Goal: Task Accomplishment & Management: Use online tool/utility

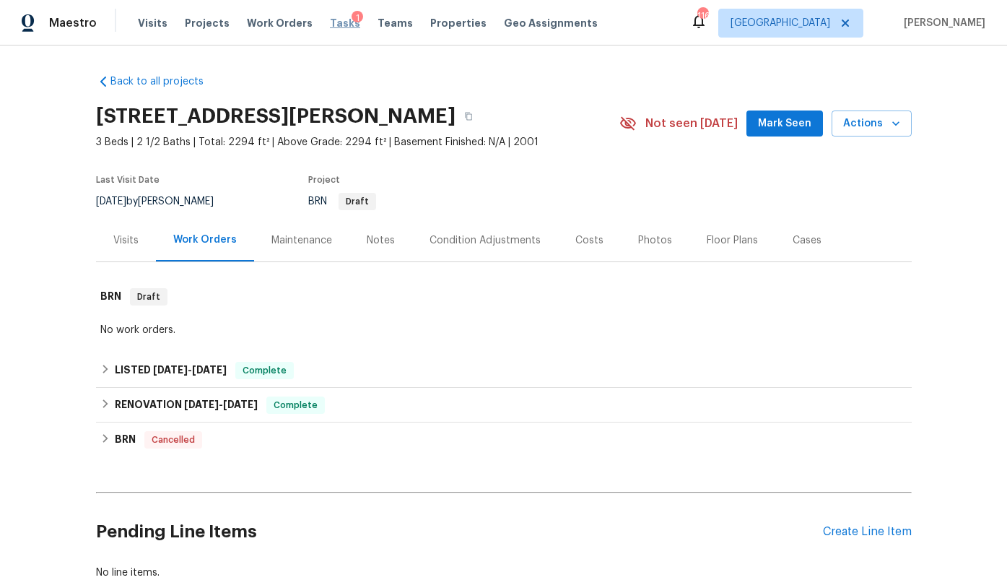
click at [330, 20] on span "Tasks" at bounding box center [345, 23] width 30 height 10
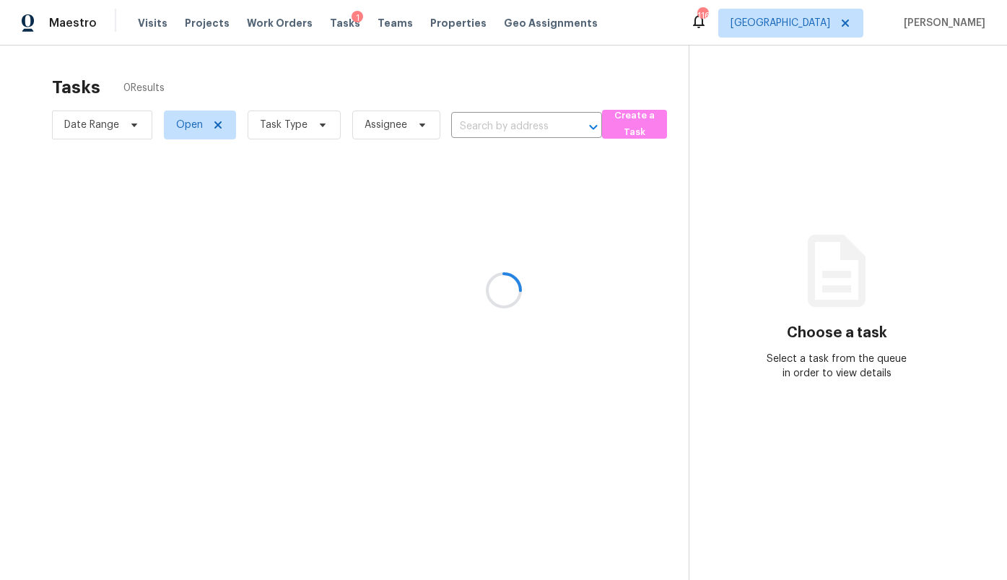
click at [816, 17] on div at bounding box center [503, 290] width 1007 height 580
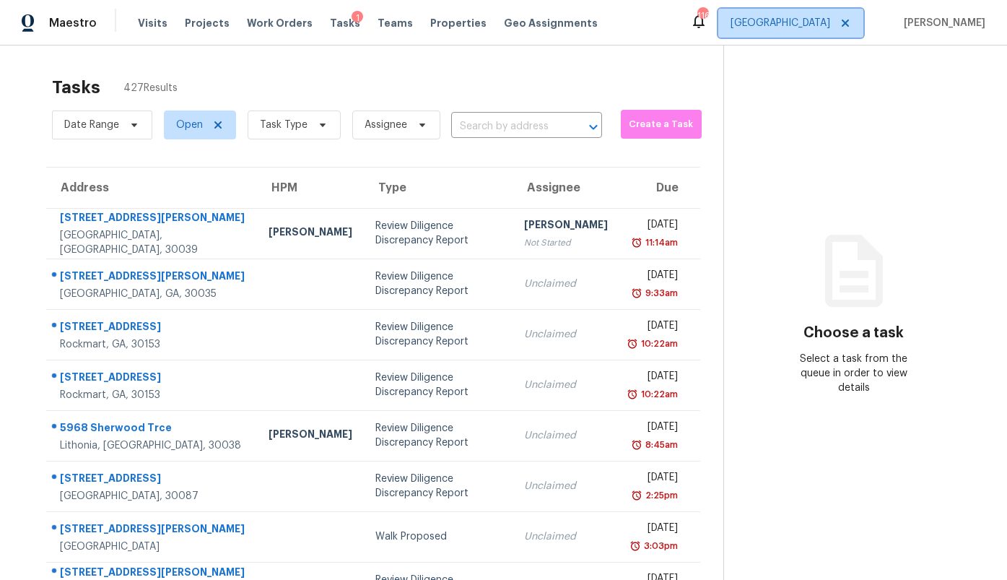
click at [820, 22] on span "[GEOGRAPHIC_DATA]" at bounding box center [781, 23] width 100 height 14
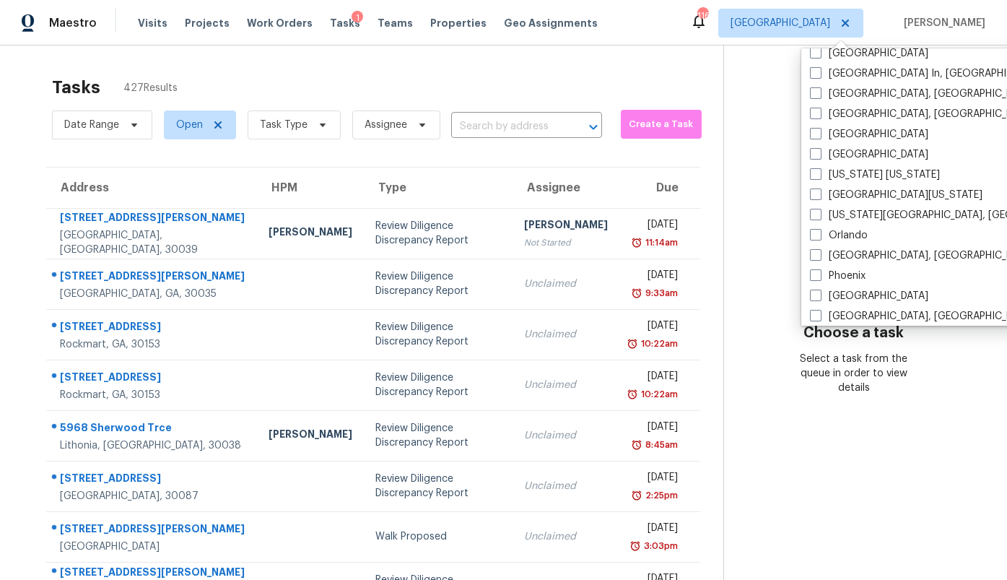
scroll to position [644, 0]
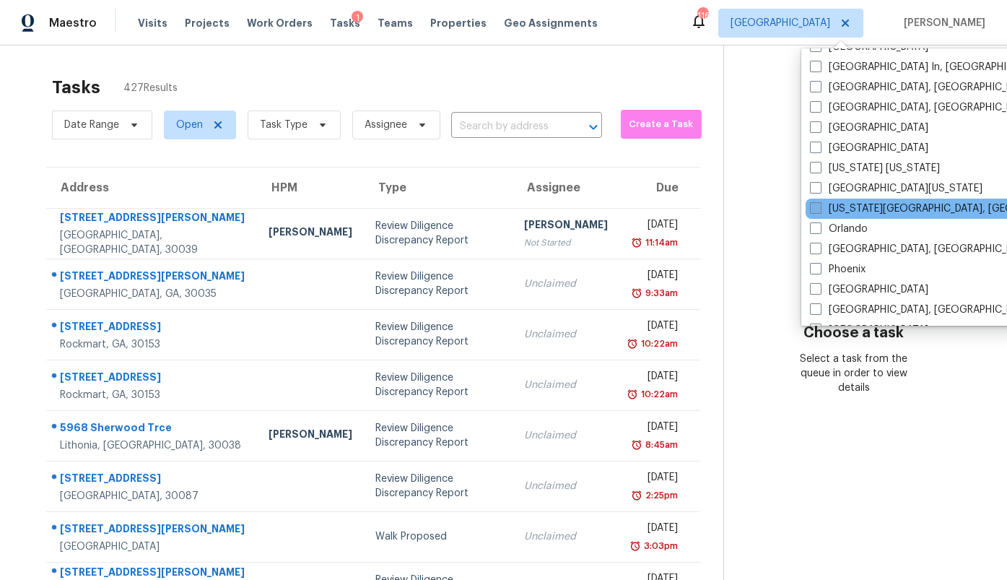
click at [853, 206] on label "[US_STATE][GEOGRAPHIC_DATA], [GEOGRAPHIC_DATA]" at bounding box center [949, 208] width 278 height 14
click at [819, 206] on input "[US_STATE][GEOGRAPHIC_DATA], [GEOGRAPHIC_DATA]" at bounding box center [814, 205] width 9 height 9
checkbox input "true"
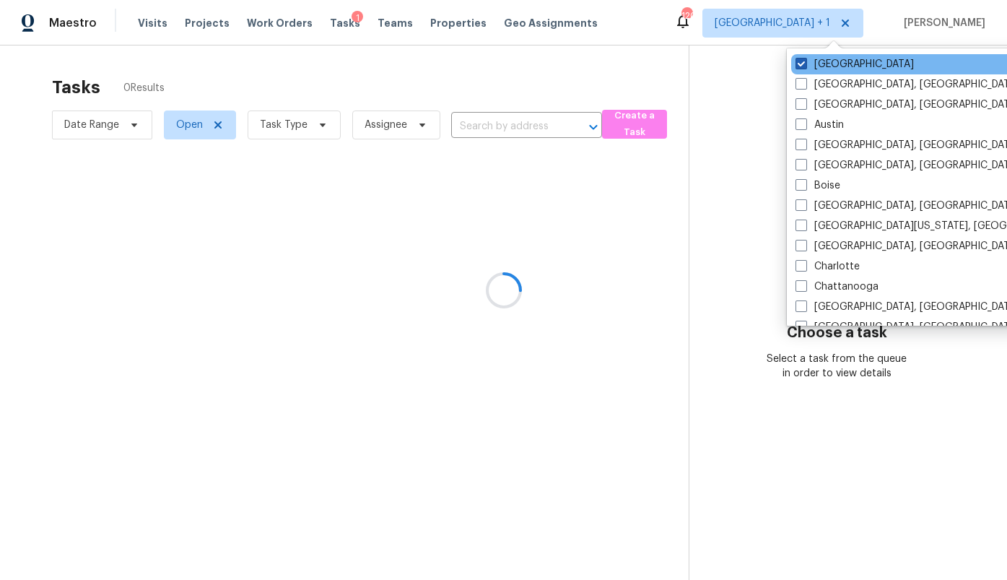
click at [824, 64] on label "[GEOGRAPHIC_DATA]" at bounding box center [855, 64] width 118 height 14
click at [805, 64] on input "[GEOGRAPHIC_DATA]" at bounding box center [800, 61] width 9 height 9
checkbox input "false"
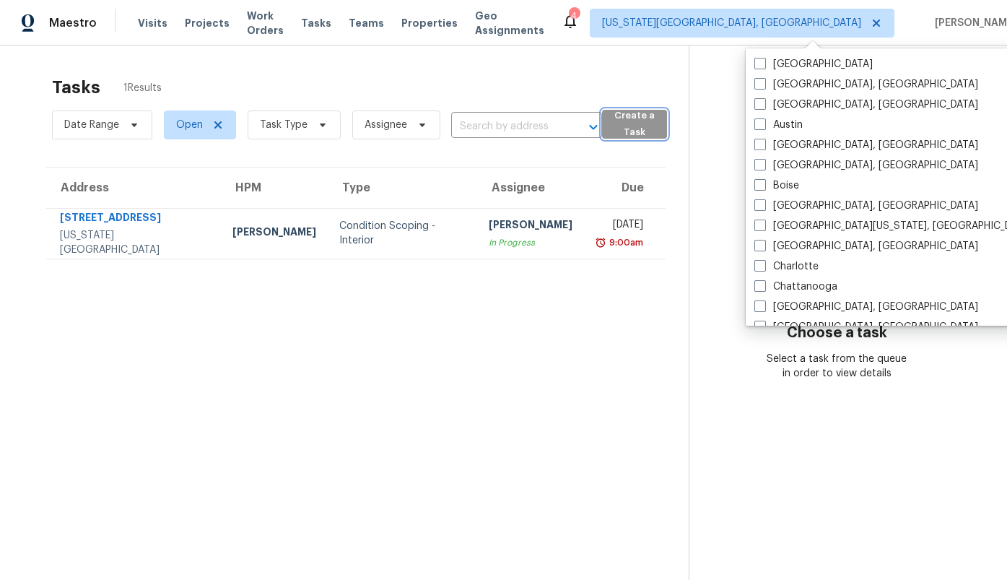
click at [627, 133] on span "Create a Task" at bounding box center [634, 124] width 51 height 33
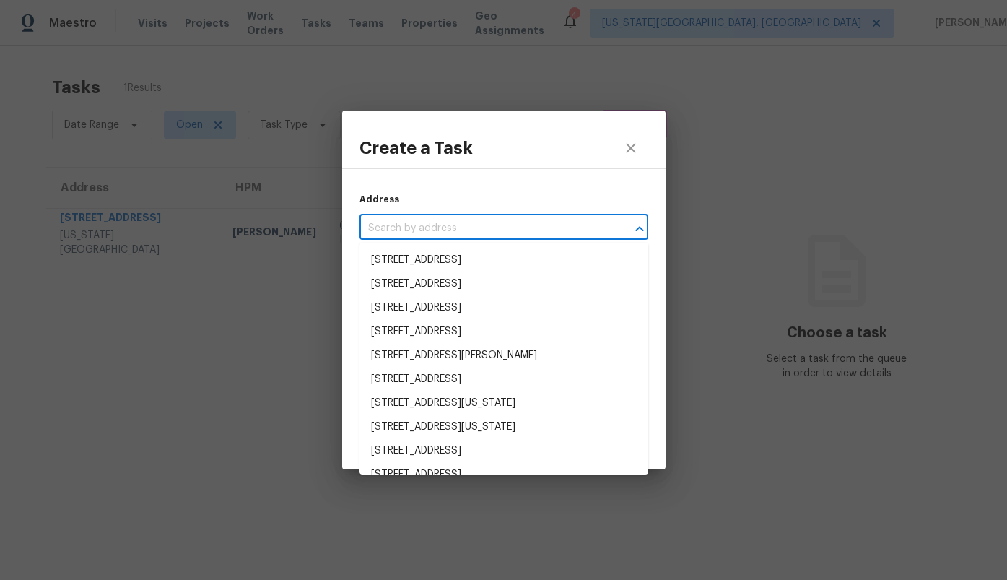
click at [492, 221] on input "text" at bounding box center [484, 228] width 248 height 22
paste input "[STREET_ADDRESS]"
type input "[STREET_ADDRESS]"
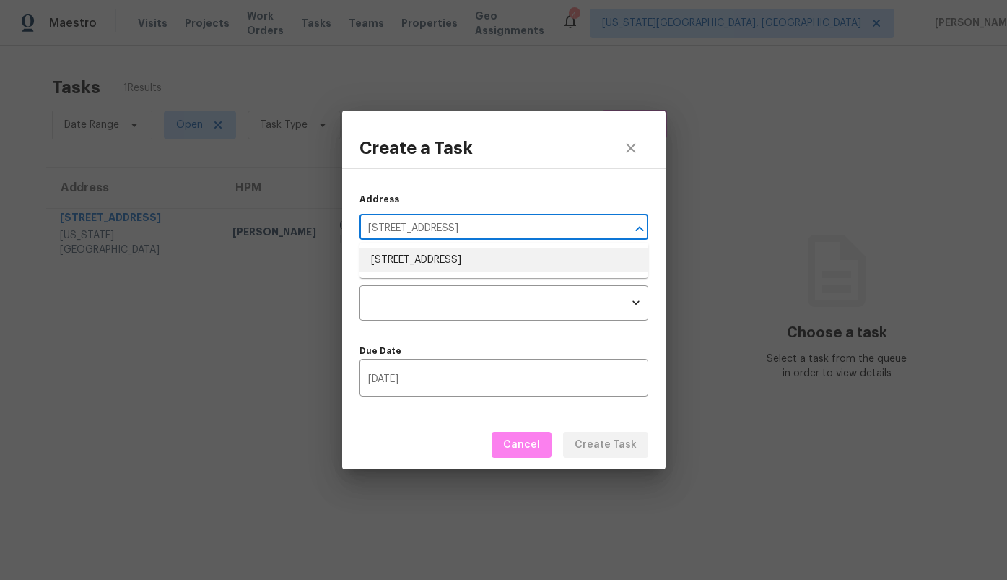
click at [461, 266] on li "[STREET_ADDRESS]" at bounding box center [504, 260] width 289 height 24
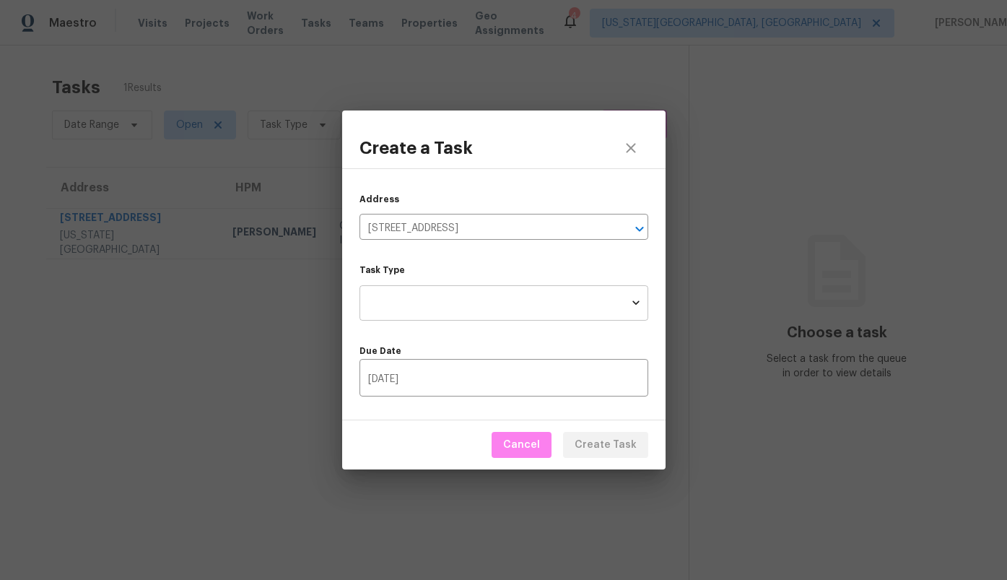
click at [453, 304] on body "Maestro Visits Projects Work Orders Tasks Teams Properties Geo Assignments 4 [U…" at bounding box center [503, 290] width 1007 height 580
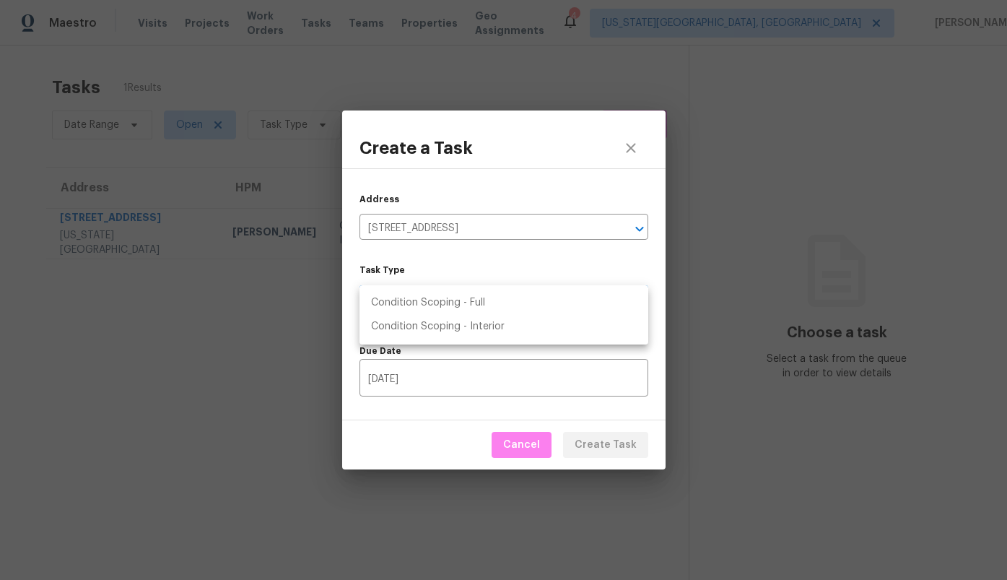
click at [453, 304] on li "Condition Scoping - Full" at bounding box center [504, 303] width 289 height 24
type input "virtual_full_assessment"
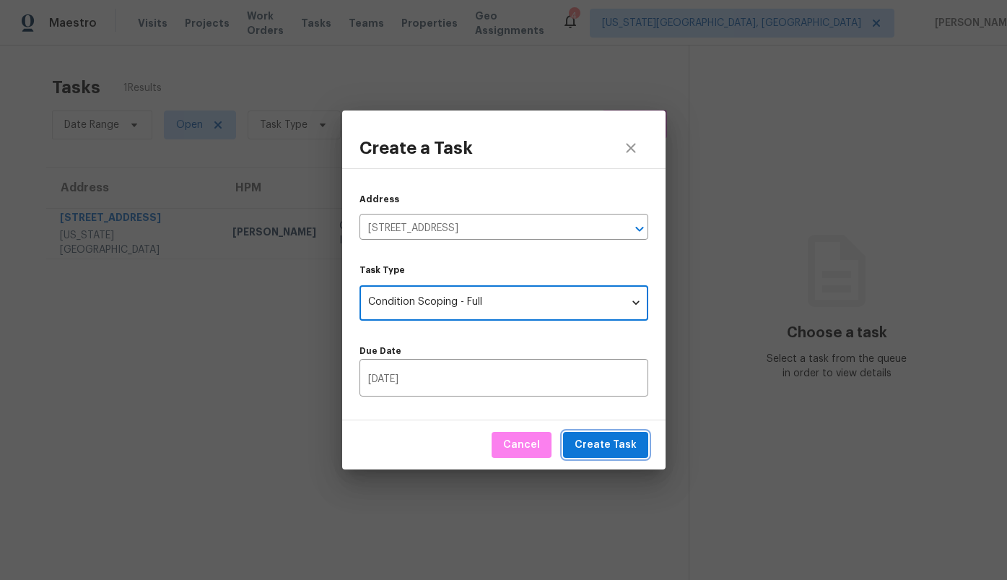
click at [589, 440] on span "Create Task" at bounding box center [606, 445] width 62 height 18
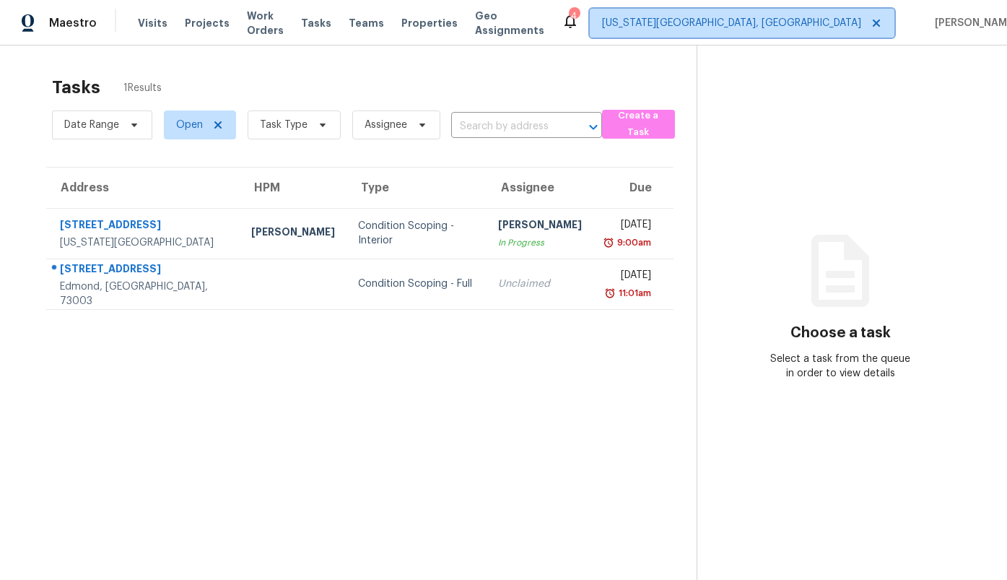
click at [785, 28] on span "[US_STATE][GEOGRAPHIC_DATA], [GEOGRAPHIC_DATA]" at bounding box center [731, 23] width 259 height 14
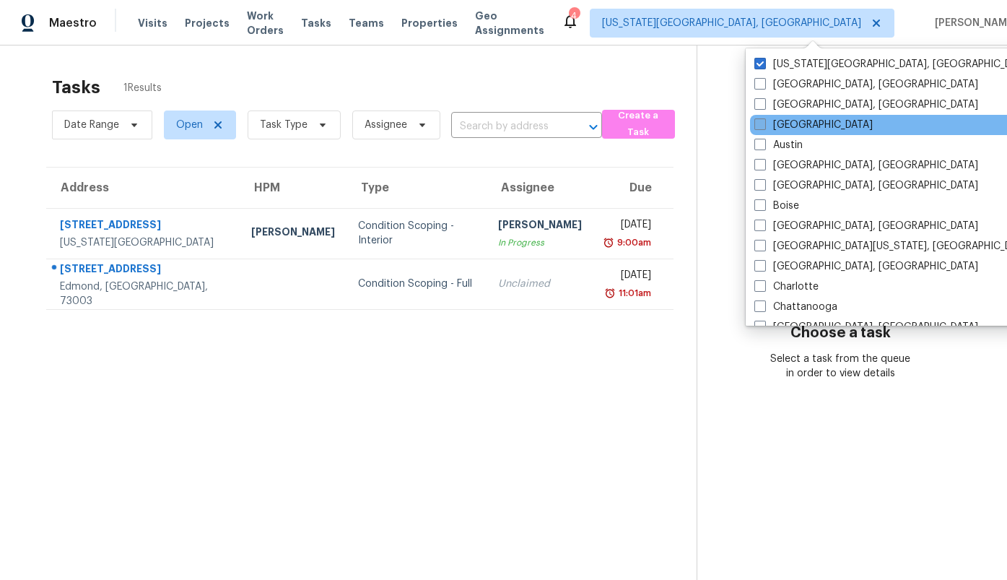
click at [779, 125] on label "[GEOGRAPHIC_DATA]" at bounding box center [813, 125] width 118 height 14
click at [764, 125] on input "[GEOGRAPHIC_DATA]" at bounding box center [758, 122] width 9 height 9
checkbox input "true"
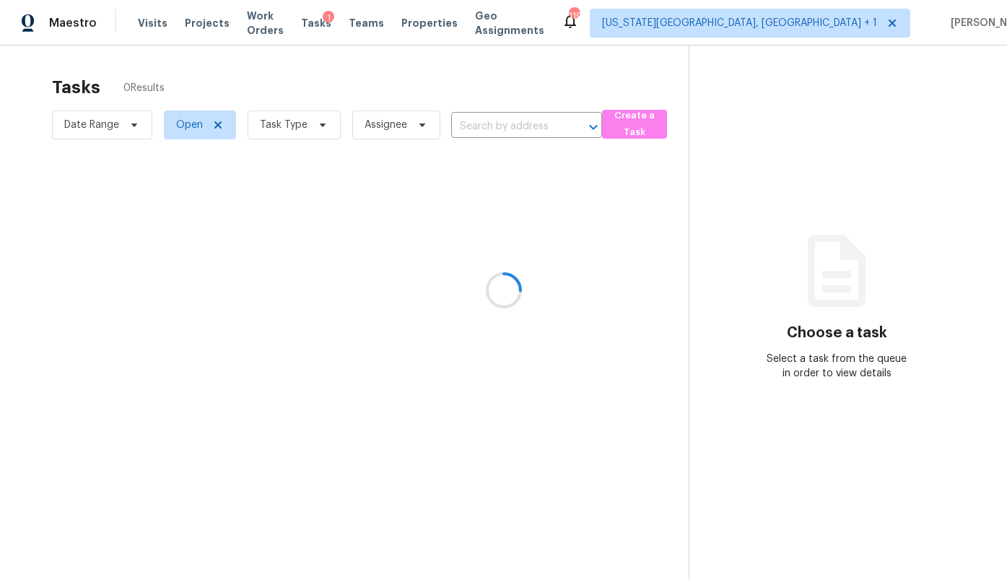
click at [635, 121] on div at bounding box center [503, 290] width 1007 height 580
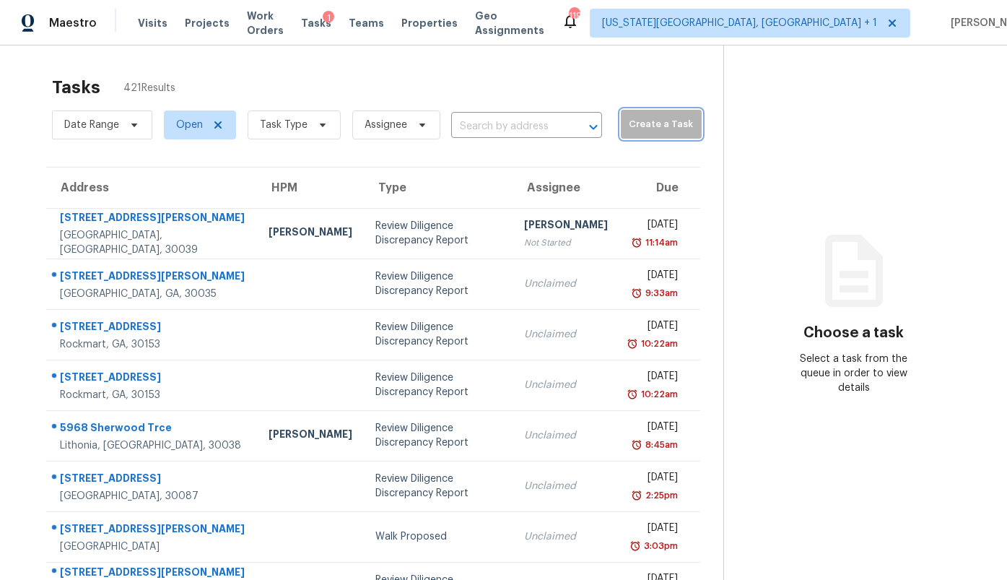
click at [633, 122] on span "Create a Task" at bounding box center [661, 124] width 66 height 17
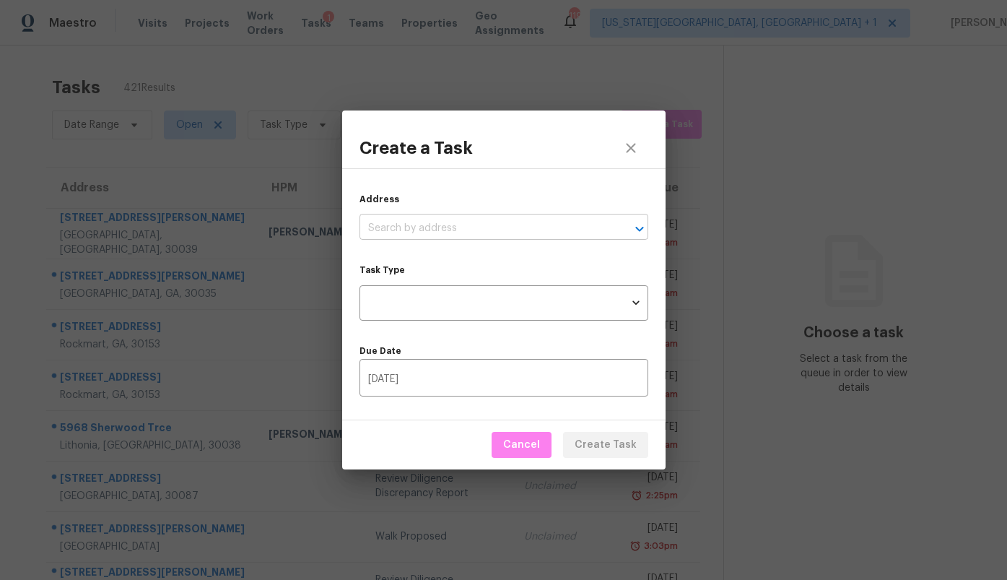
click at [475, 236] on input "text" at bounding box center [484, 228] width 248 height 22
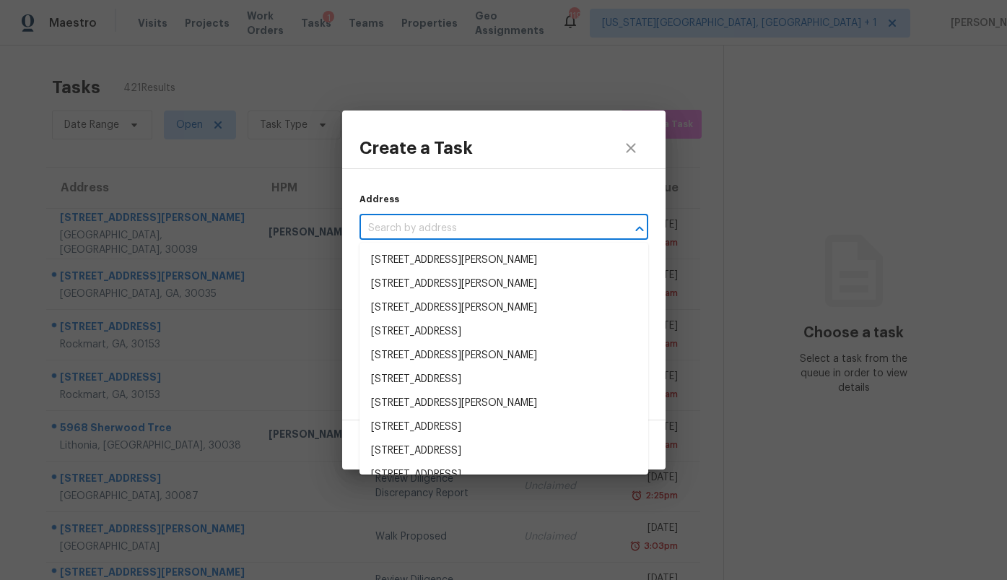
paste input "[STREET_ADDRESS][PERSON_NAME]"
type input "[STREET_ADDRESS][PERSON_NAME]"
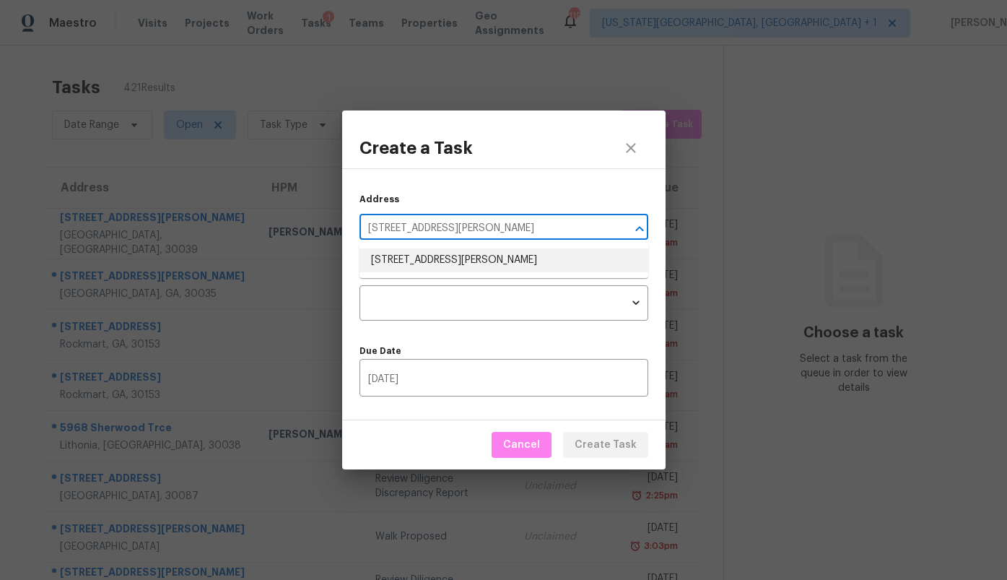
click at [460, 254] on li "[STREET_ADDRESS][PERSON_NAME]" at bounding box center [504, 260] width 289 height 24
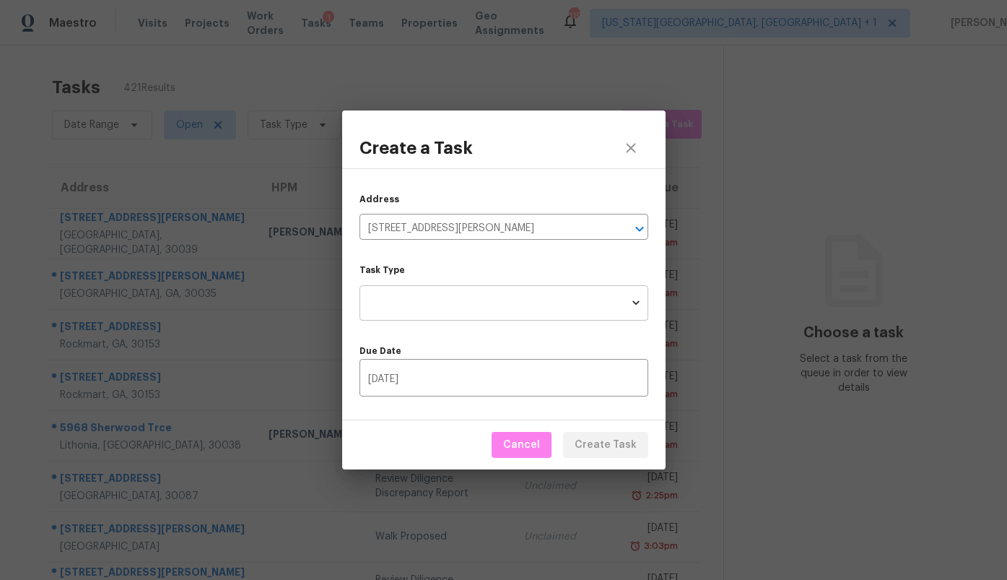
click at [453, 304] on body "Maestro Visits Projects Work Orders Tasks 1 Teams Properties Geo Assignments [S…" at bounding box center [503, 290] width 1007 height 580
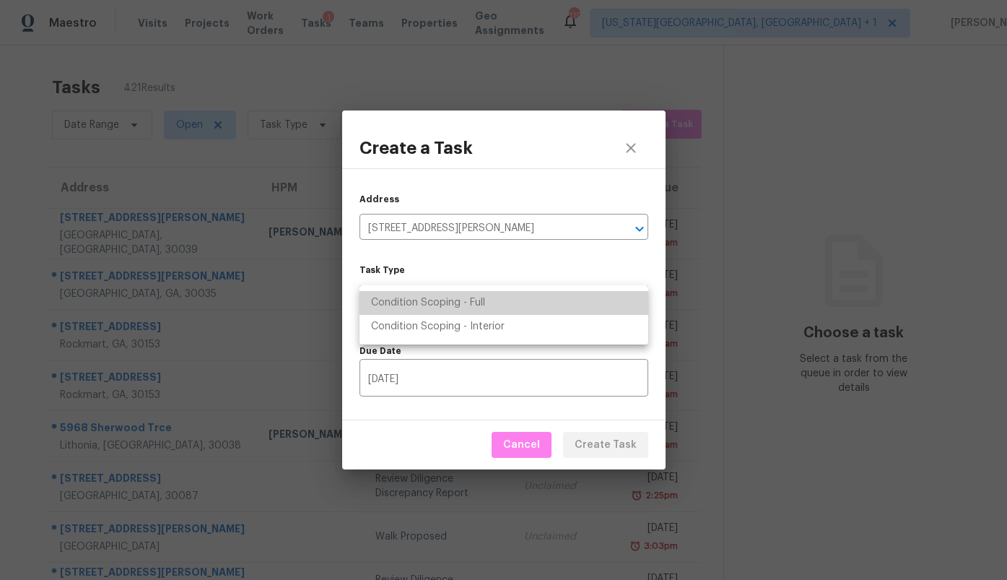
click at [454, 305] on li "Condition Scoping - Full" at bounding box center [504, 303] width 289 height 24
type input "virtual_full_assessment"
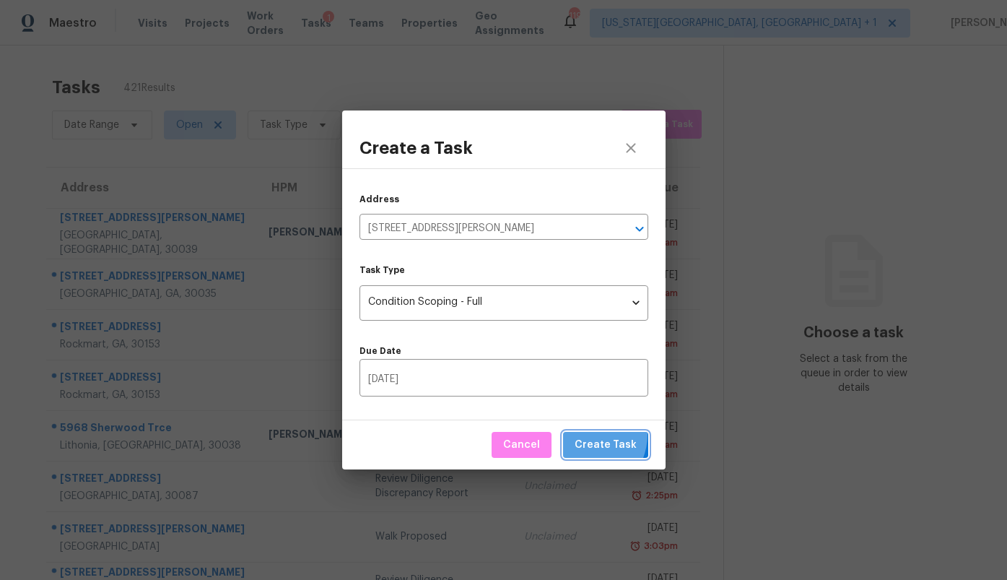
click at [588, 434] on button "Create Task" at bounding box center [605, 445] width 85 height 27
